Goal: Task Accomplishment & Management: Manage account settings

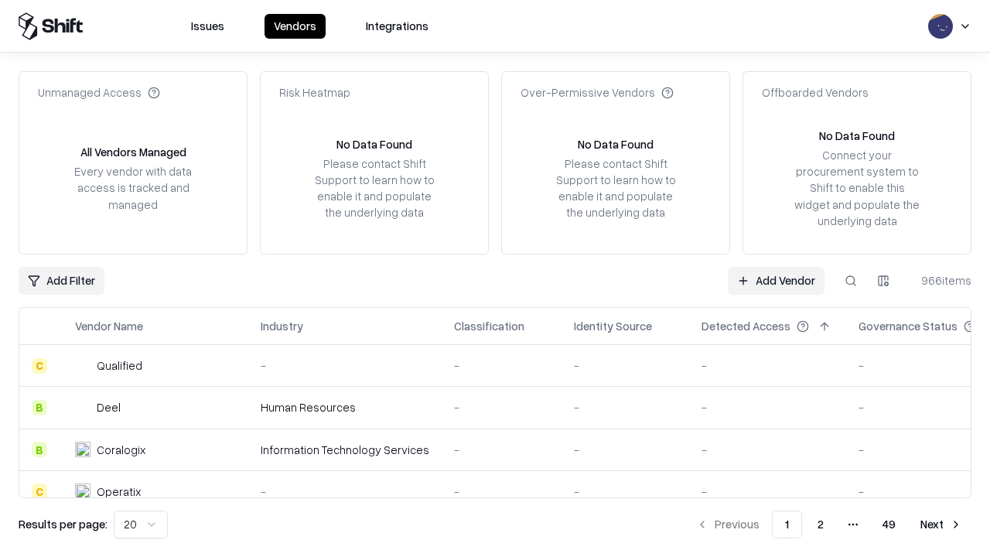
click at [776, 280] on link "Add Vendor" at bounding box center [776, 281] width 97 height 28
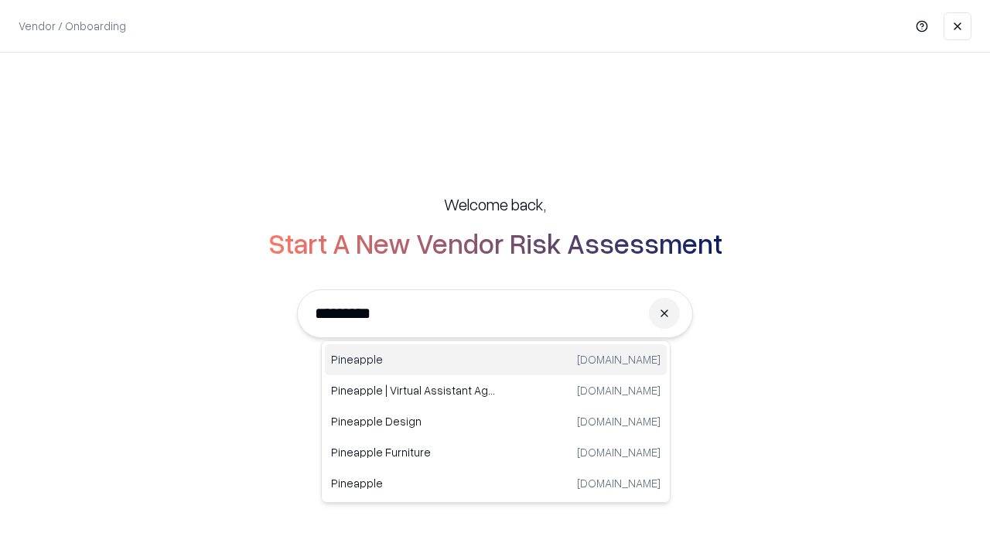
click at [496, 360] on div "Pineapple [DOMAIN_NAME]" at bounding box center [496, 359] width 342 height 31
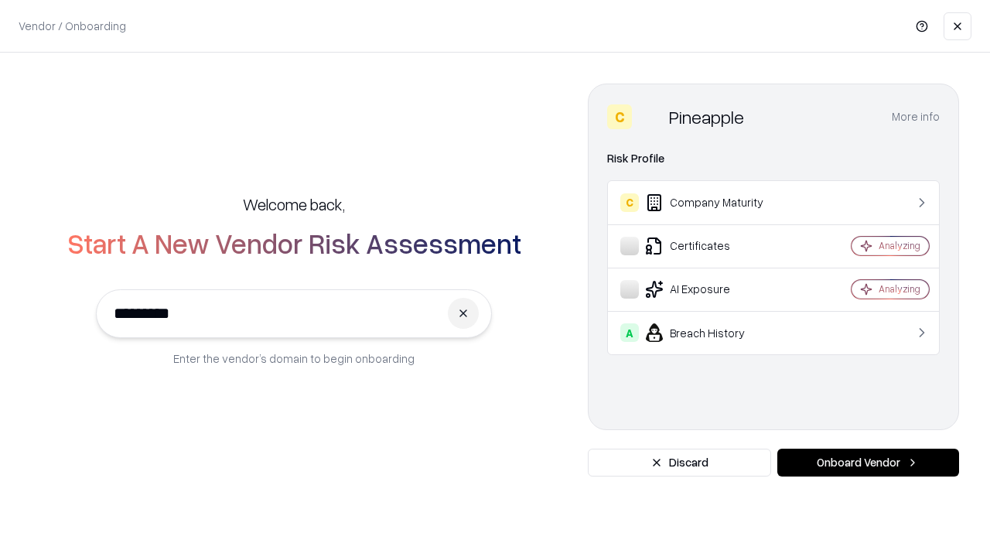
type input "*********"
click at [868, 463] on button "Onboard Vendor" at bounding box center [869, 463] width 182 height 28
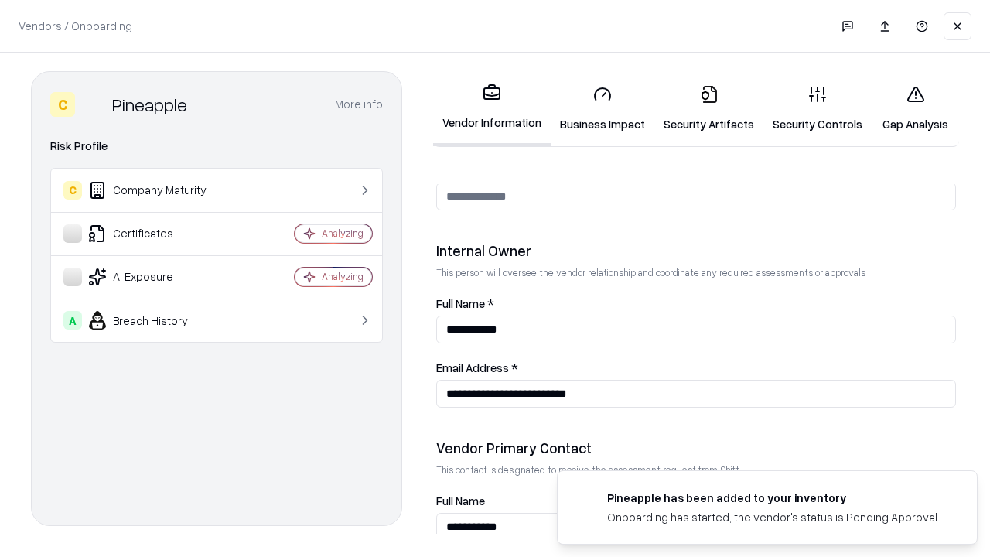
scroll to position [802, 0]
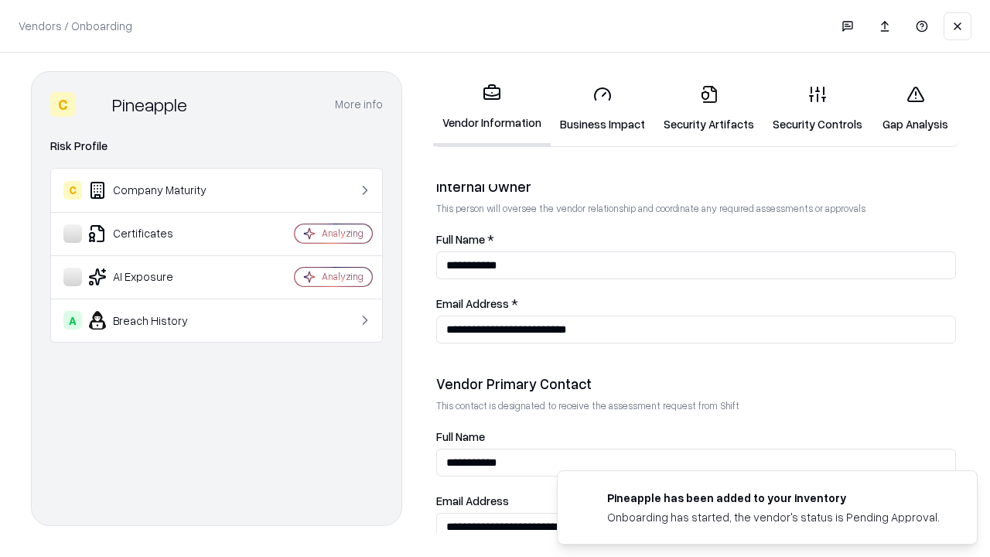
click at [709, 108] on link "Security Artifacts" at bounding box center [709, 109] width 109 height 72
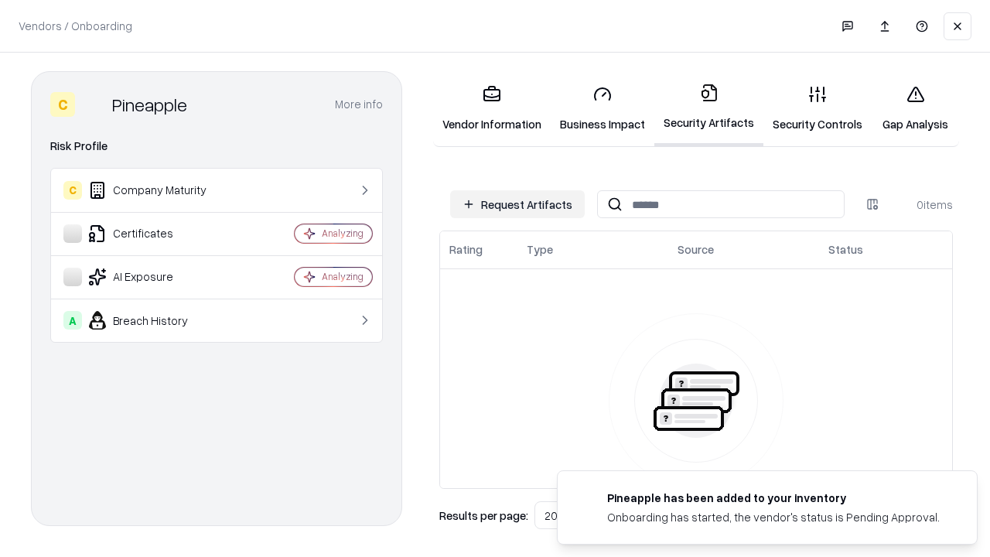
click at [518, 204] on button "Request Artifacts" at bounding box center [517, 204] width 135 height 28
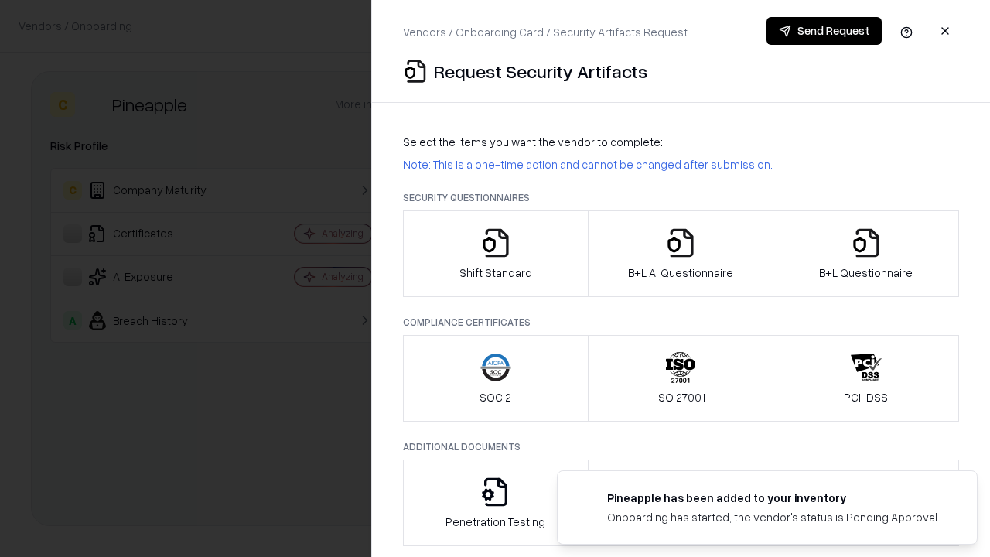
click at [866, 254] on icon "button" at bounding box center [866, 242] width 31 height 31
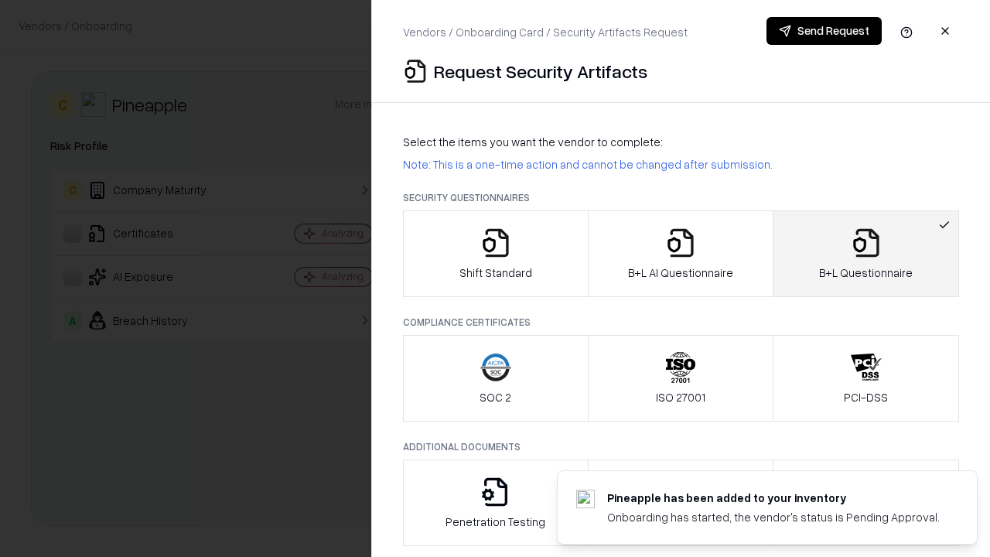
click at [680, 254] on icon "button" at bounding box center [680, 242] width 31 height 31
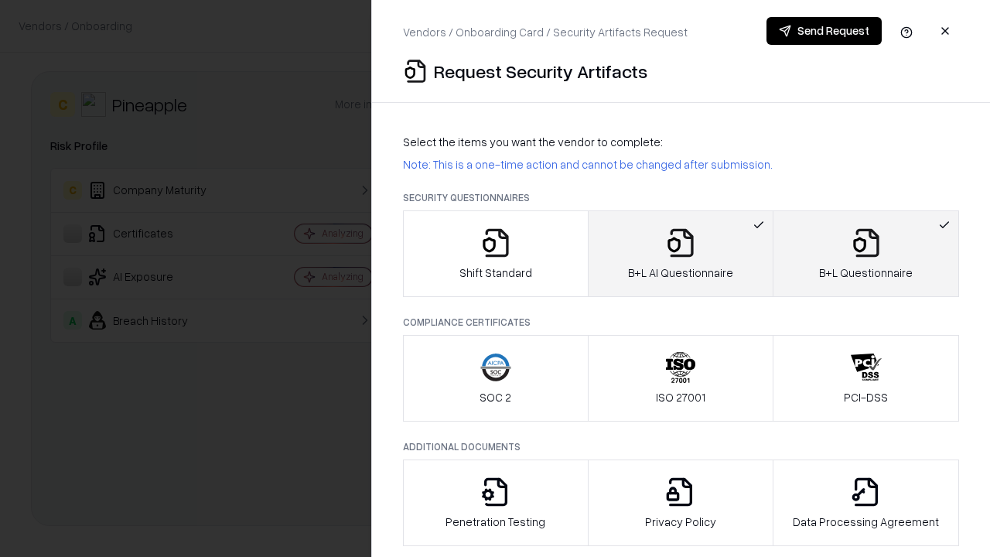
click at [824, 31] on button "Send Request" at bounding box center [824, 31] width 115 height 28
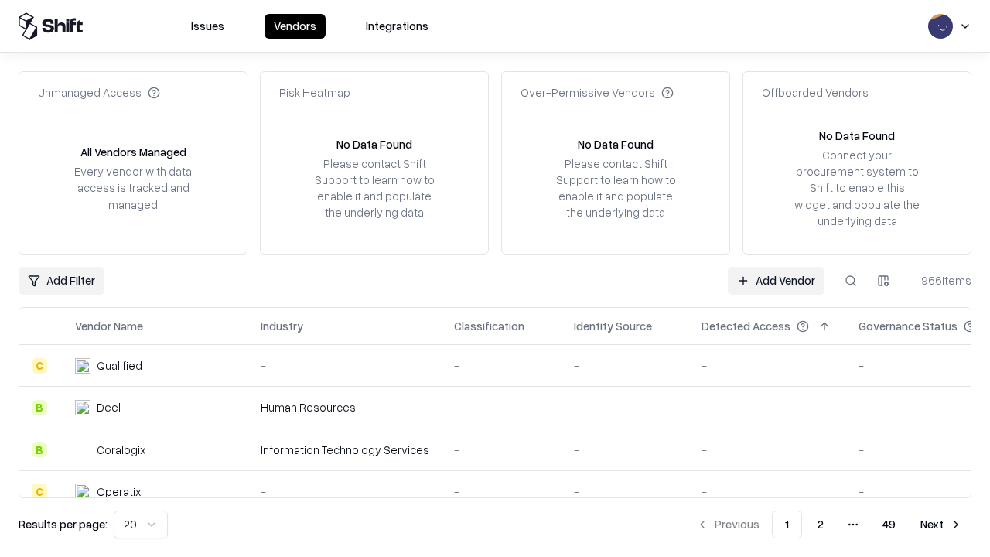
click at [851, 280] on button at bounding box center [851, 281] width 28 height 28
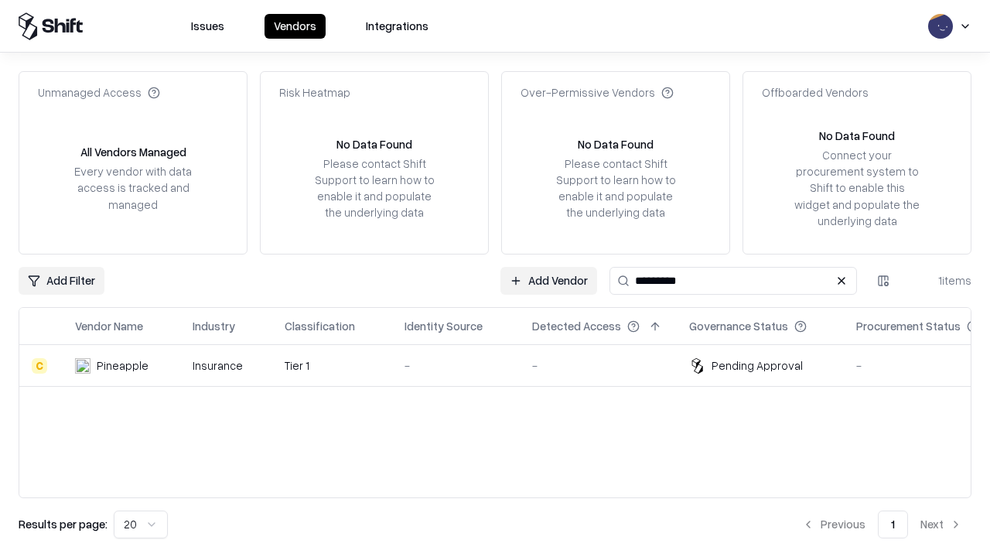
type input "*********"
click at [505, 365] on div "-" at bounding box center [456, 365] width 103 height 16
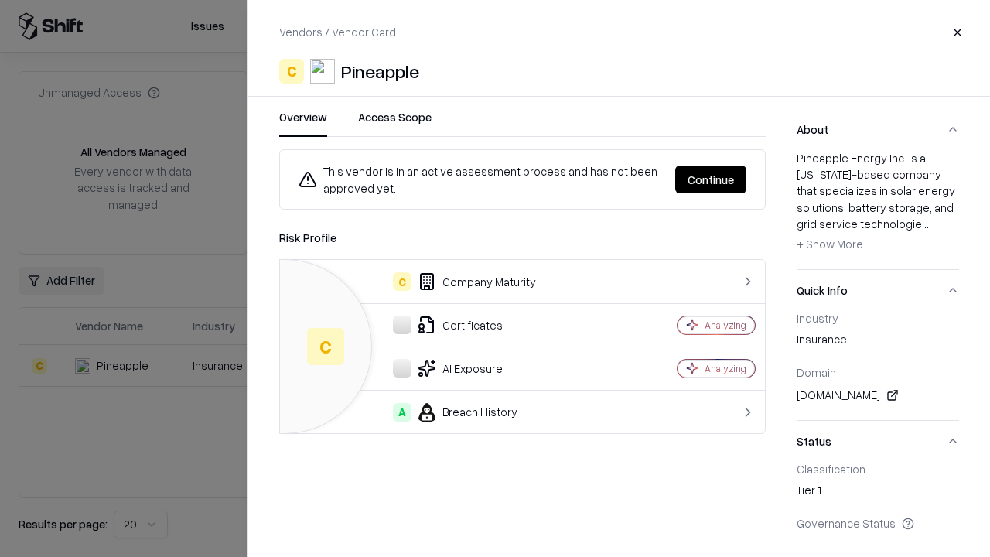
click at [711, 180] on button "Continue" at bounding box center [711, 180] width 71 height 28
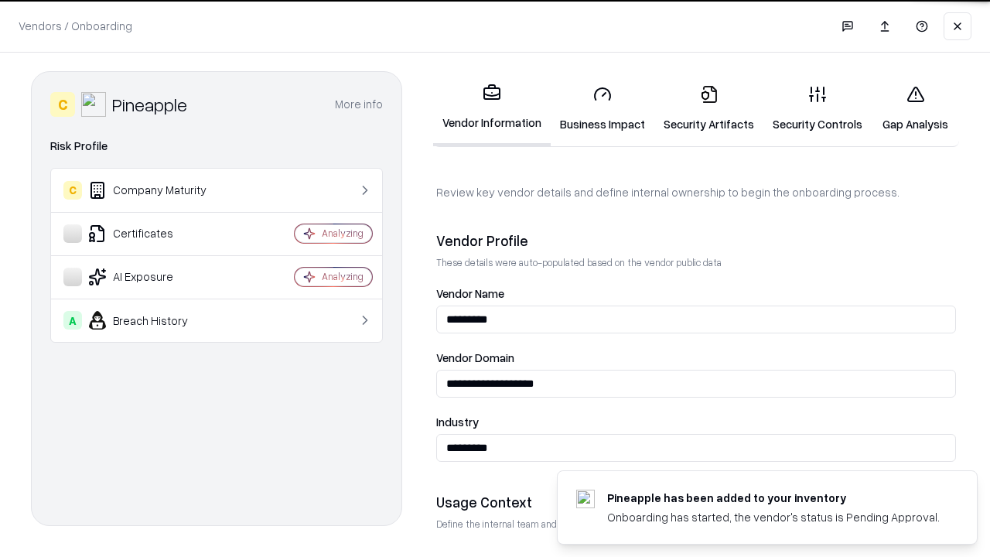
click at [709, 108] on link "Security Artifacts" at bounding box center [709, 109] width 109 height 72
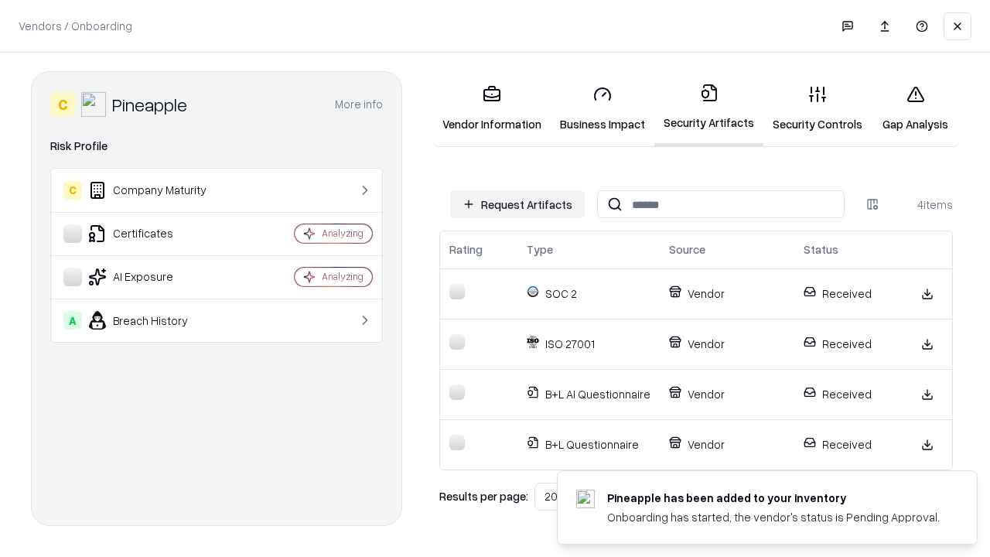
click at [915, 108] on link "Gap Analysis" at bounding box center [915, 109] width 87 height 72
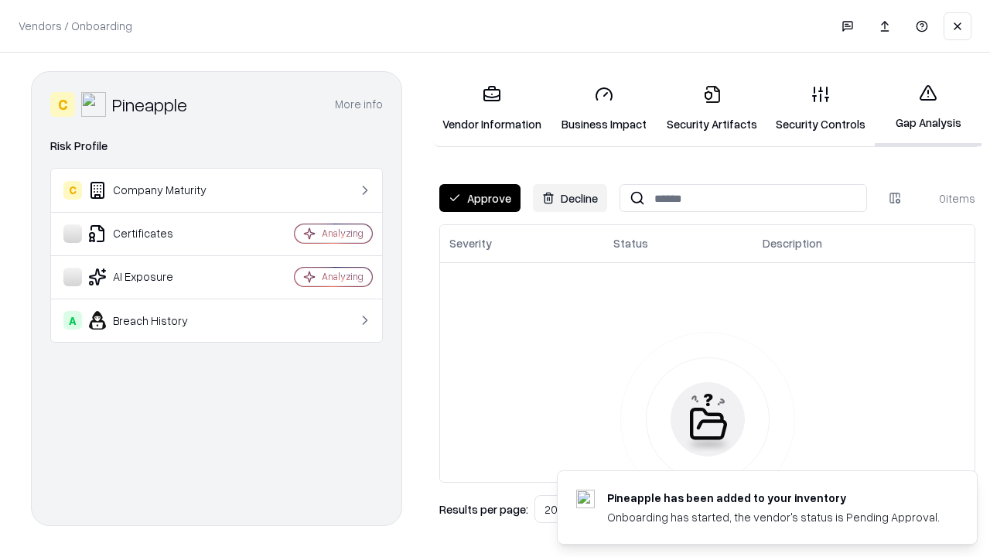
click at [480, 198] on button "Approve" at bounding box center [480, 198] width 81 height 28
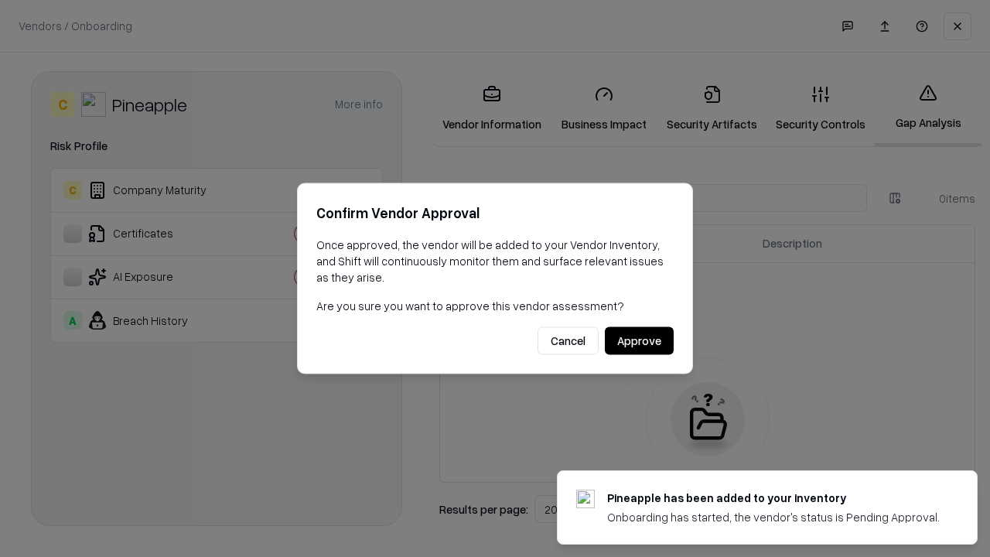
click at [639, 340] on button "Approve" at bounding box center [639, 341] width 69 height 28
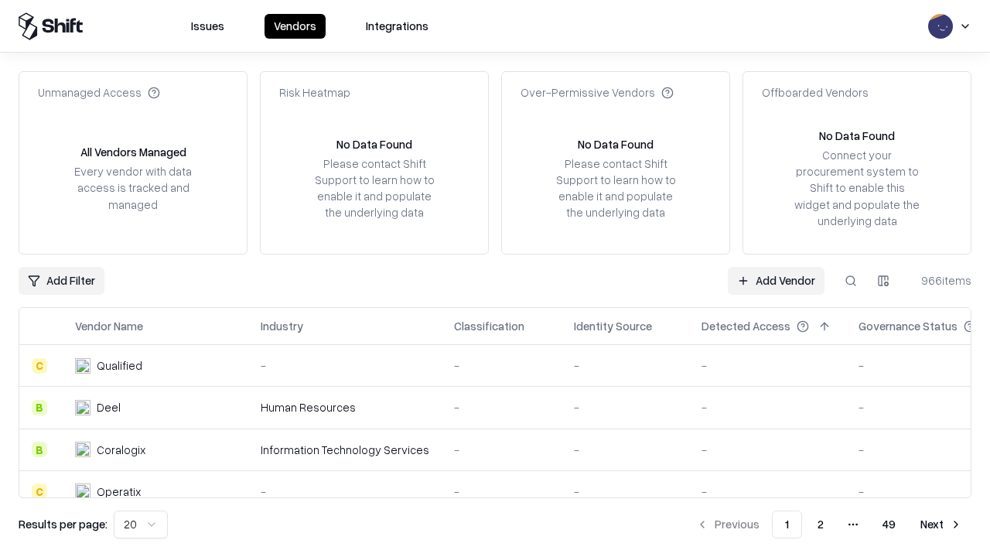
type input "*********"
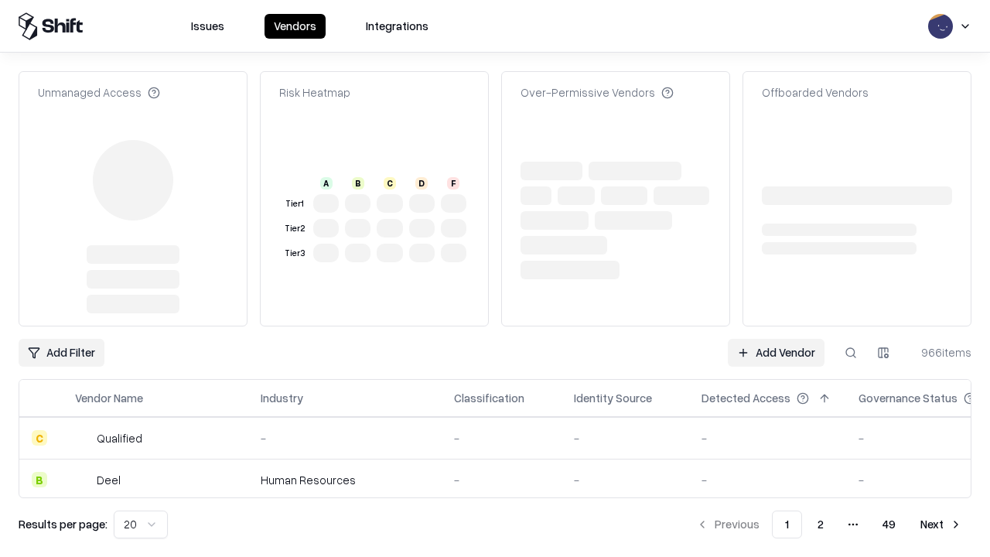
click at [776, 339] on link "Add Vendor" at bounding box center [776, 353] width 97 height 28
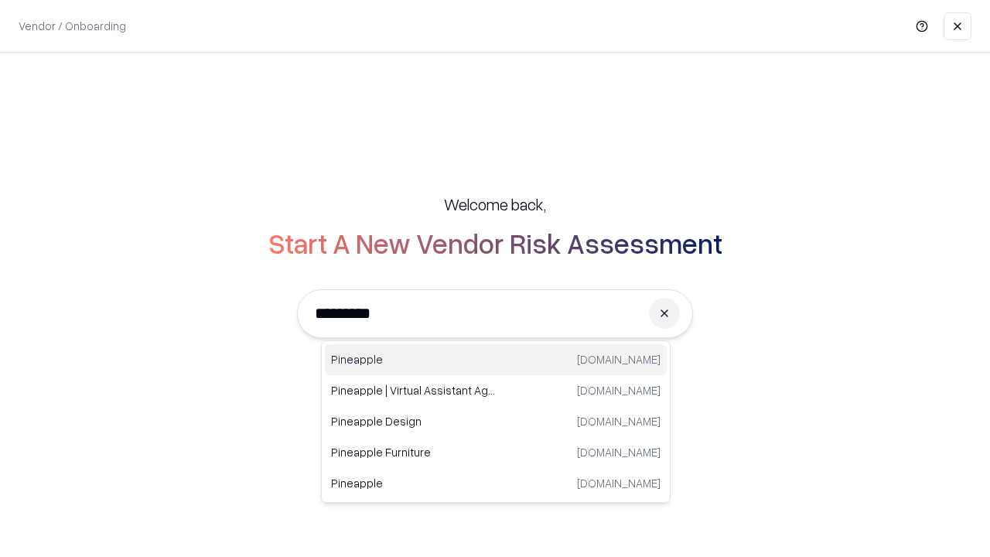
click at [496, 360] on div "Pineapple [DOMAIN_NAME]" at bounding box center [496, 359] width 342 height 31
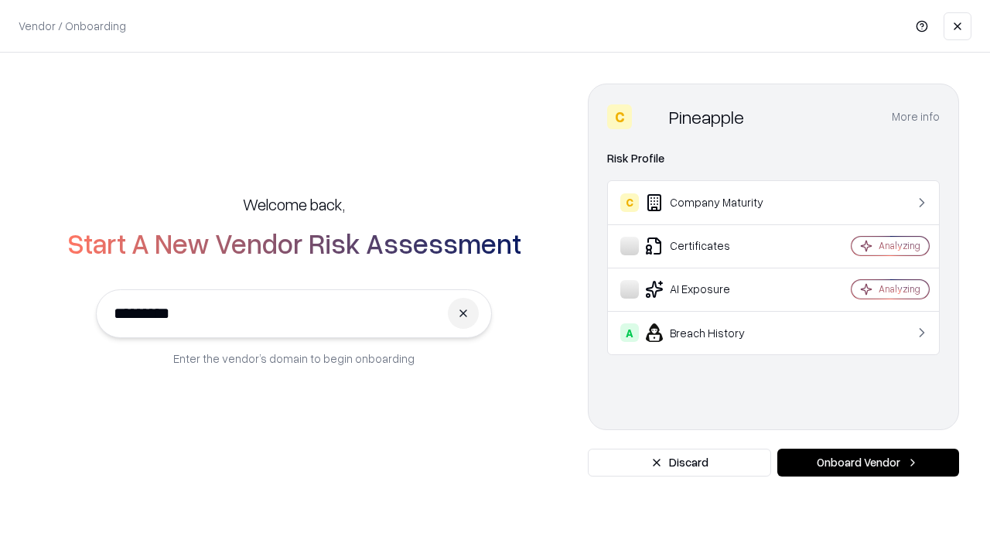
type input "*********"
click at [868, 463] on button "Onboard Vendor" at bounding box center [869, 463] width 182 height 28
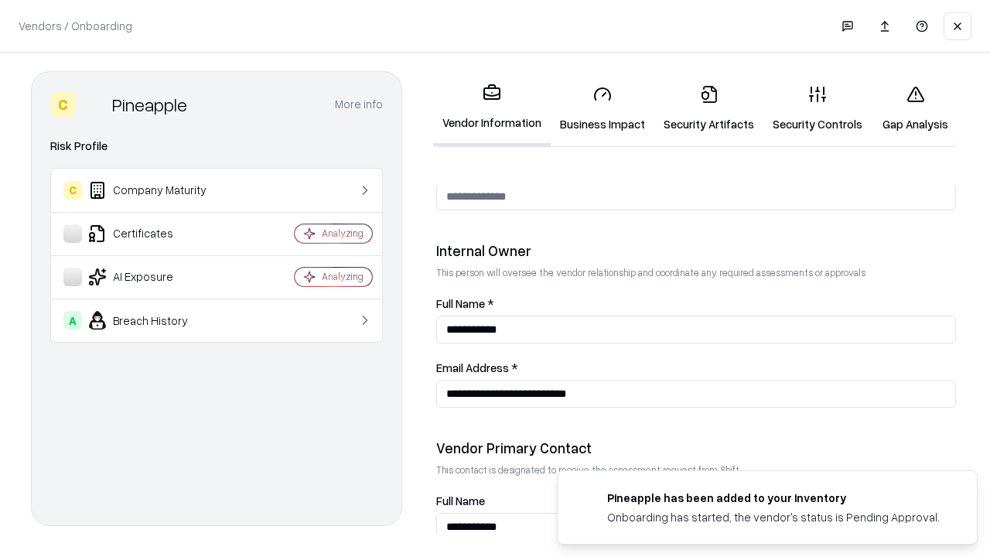
scroll to position [802, 0]
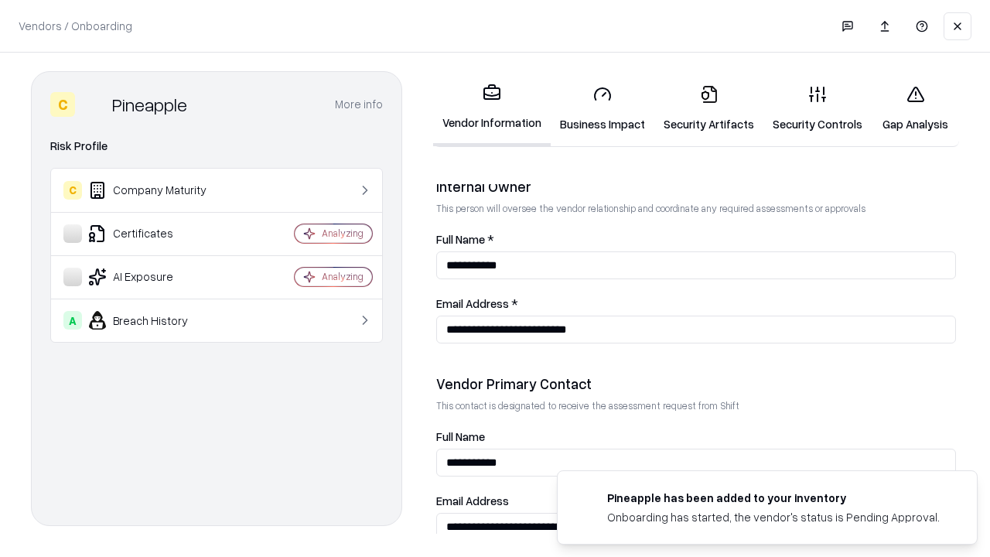
click at [915, 108] on link "Gap Analysis" at bounding box center [915, 109] width 87 height 72
